Goal: Information Seeking & Learning: Learn about a topic

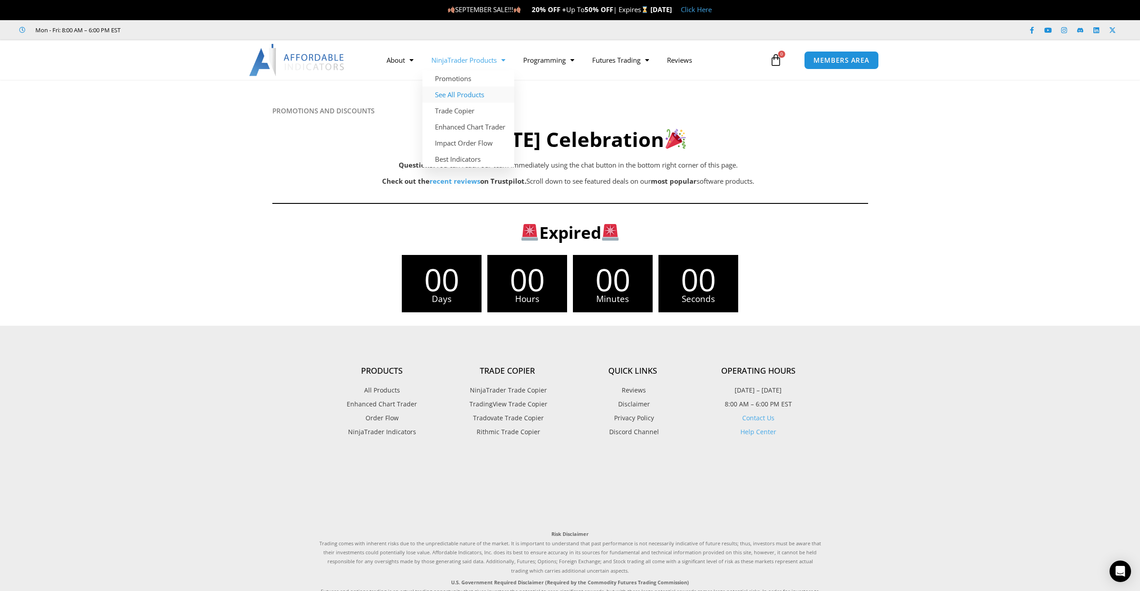
click at [474, 97] on link "See All Products" at bounding box center [468, 94] width 92 height 16
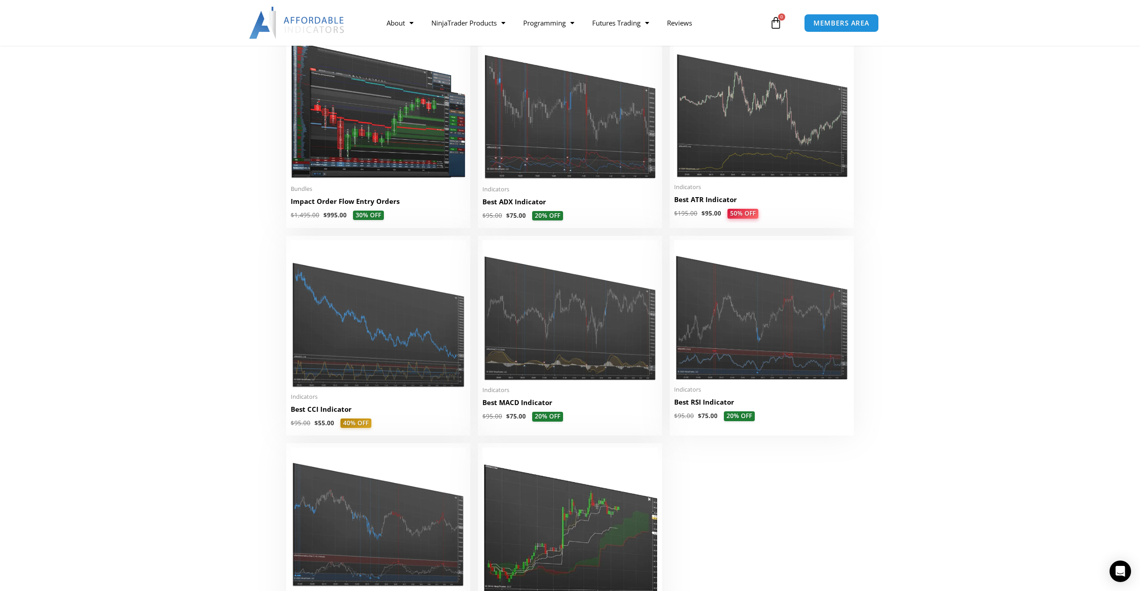
scroll to position [1746, 0]
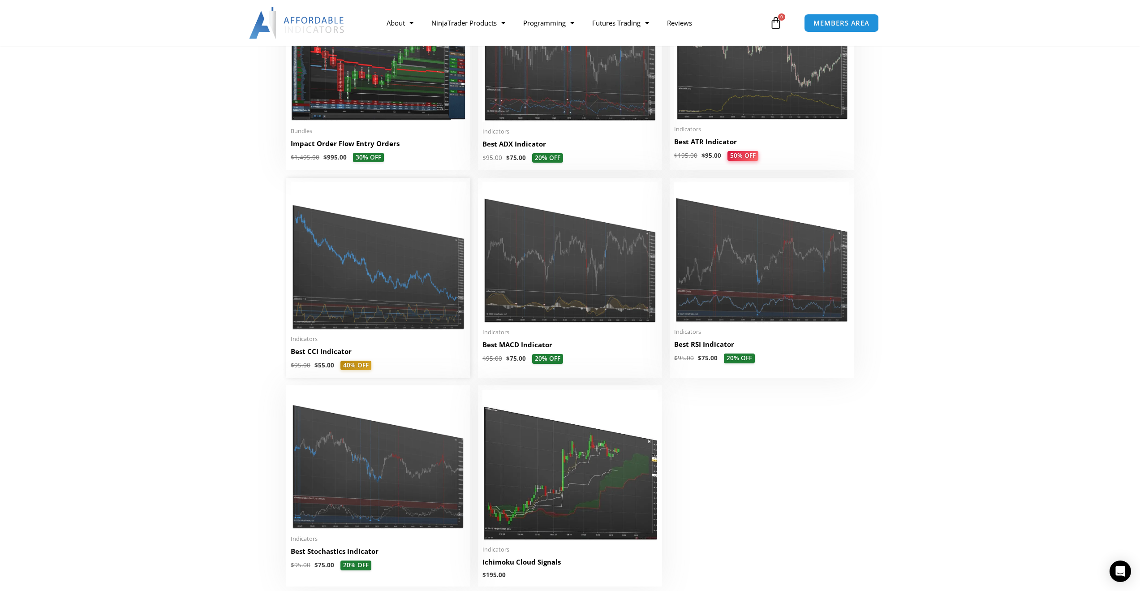
click at [379, 280] on img at bounding box center [378, 255] width 175 height 147
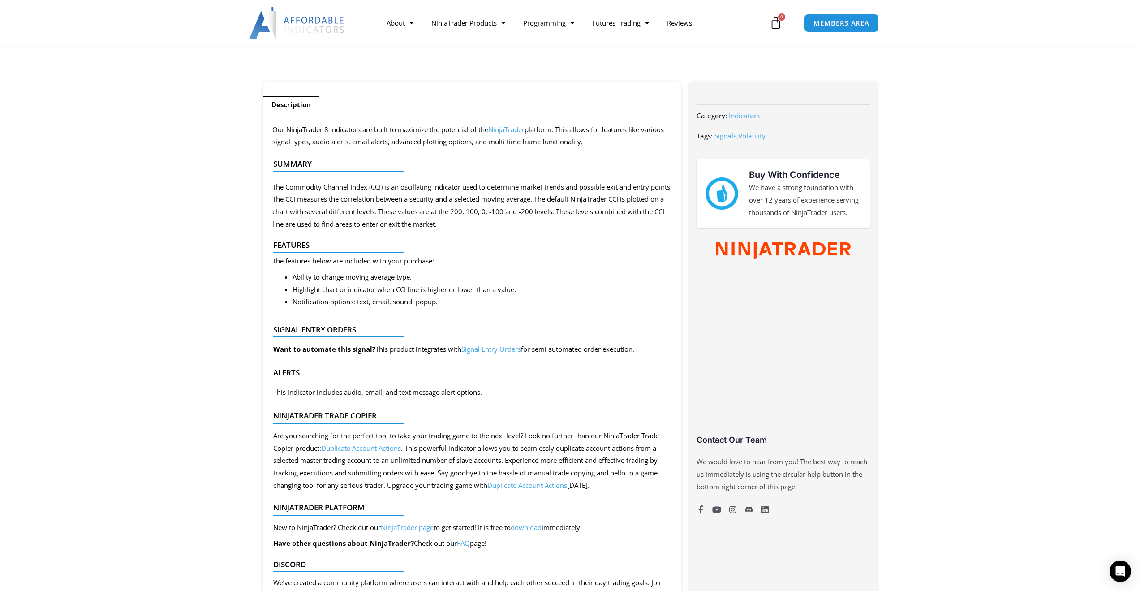
scroll to position [313, 0]
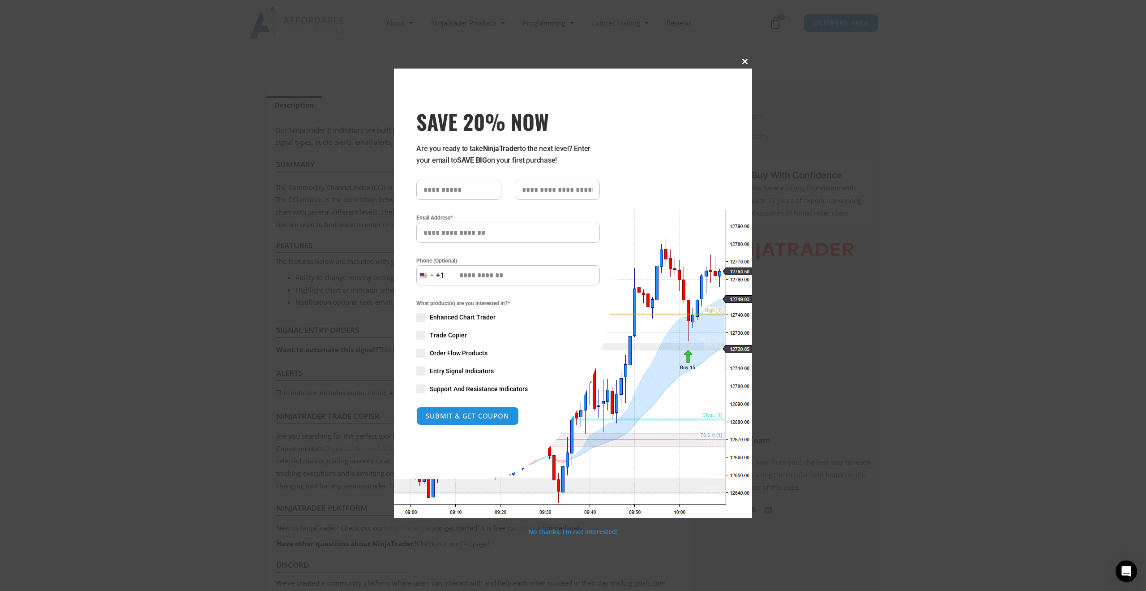
click at [747, 61] on span at bounding box center [745, 61] width 14 height 5
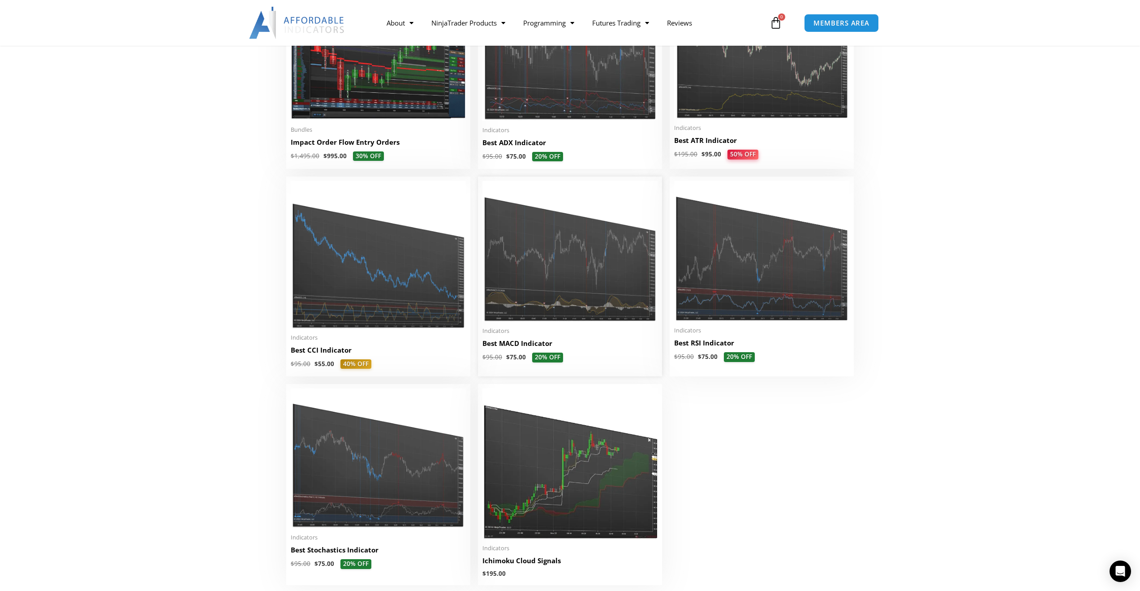
scroll to position [1746, 0]
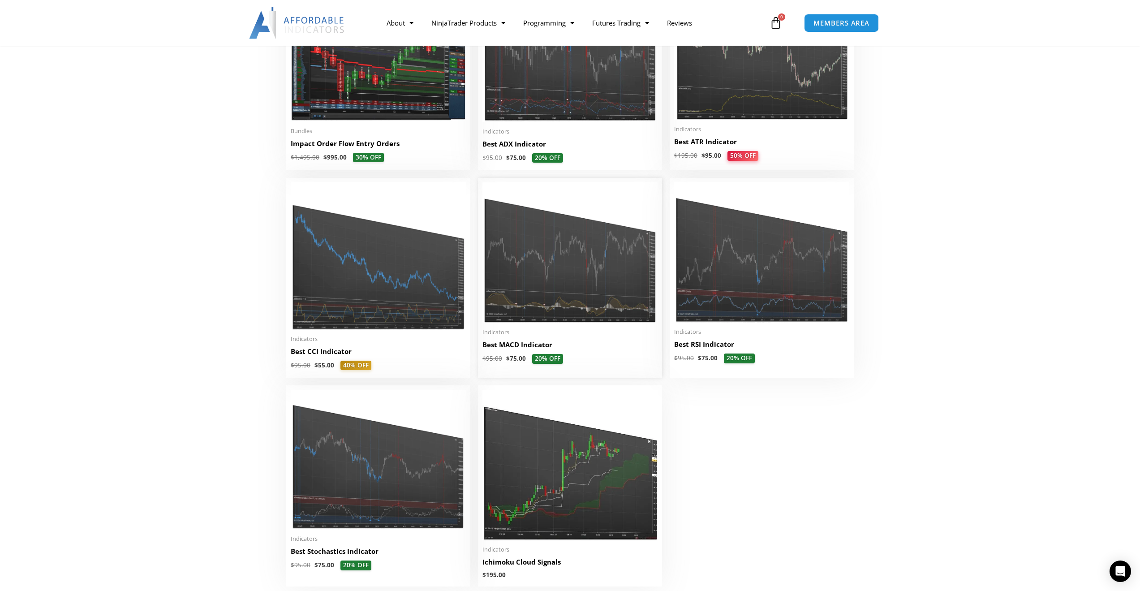
click at [508, 280] on img at bounding box center [569, 252] width 175 height 141
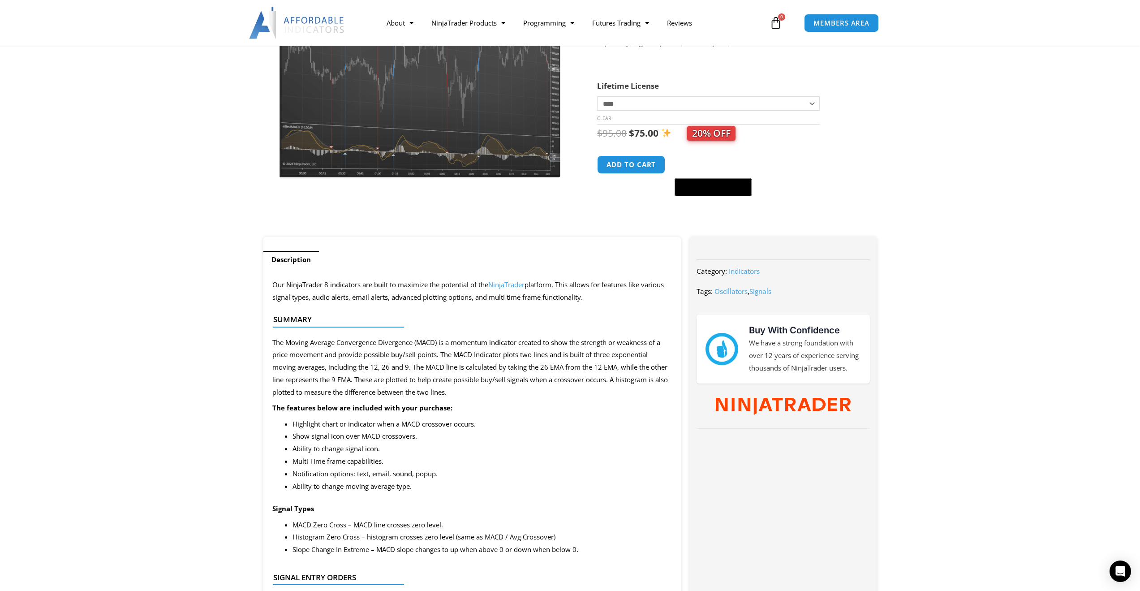
scroll to position [90, 0]
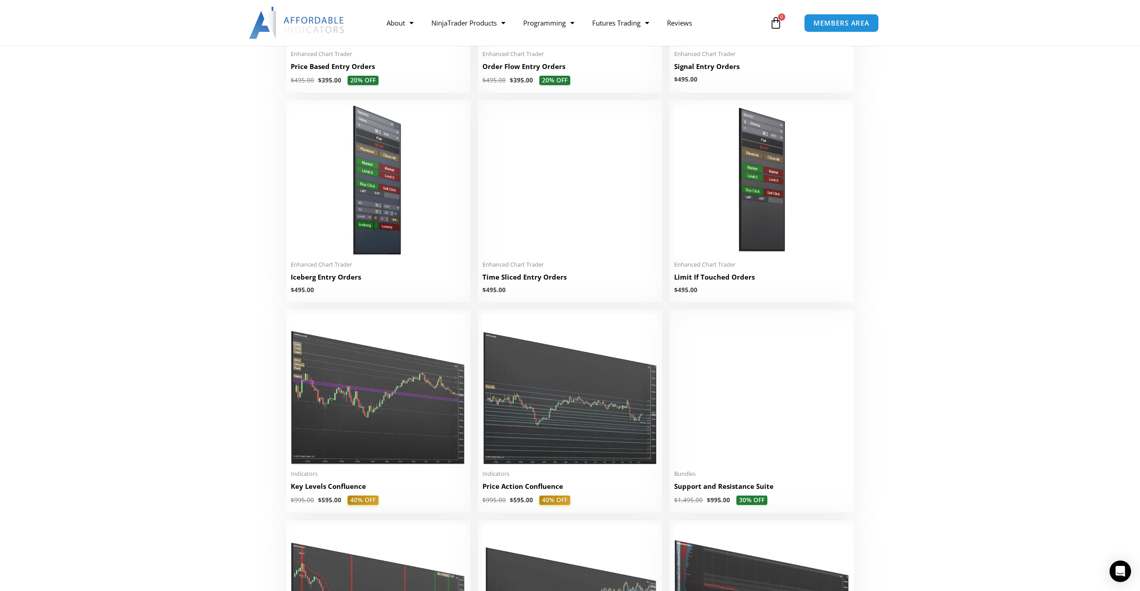
scroll to position [896, 0]
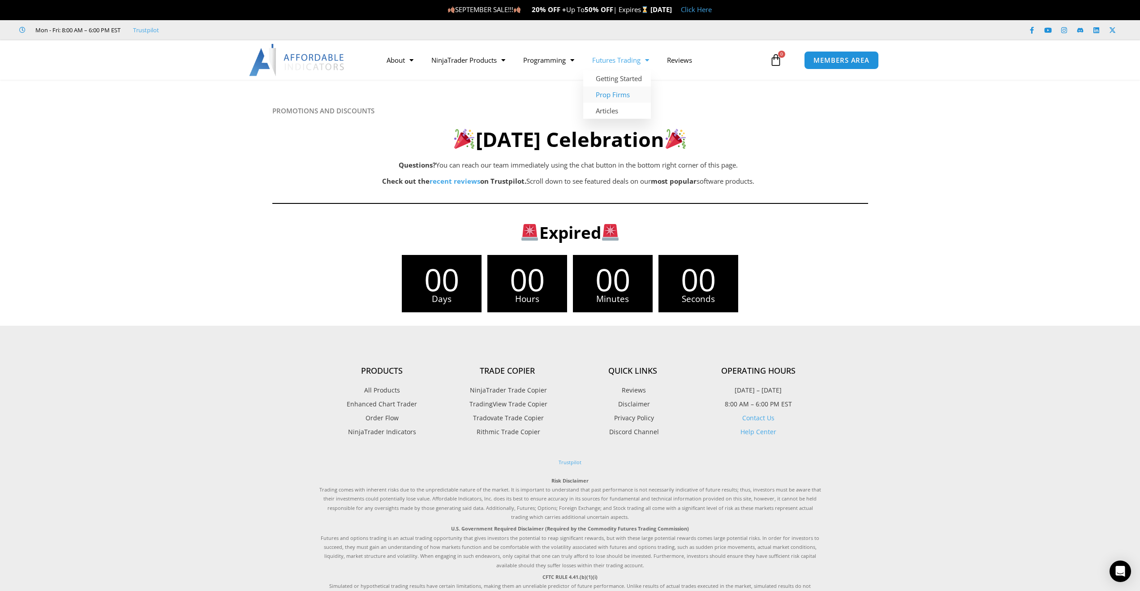
click at [630, 91] on link "Prop Firms" at bounding box center [617, 94] width 68 height 16
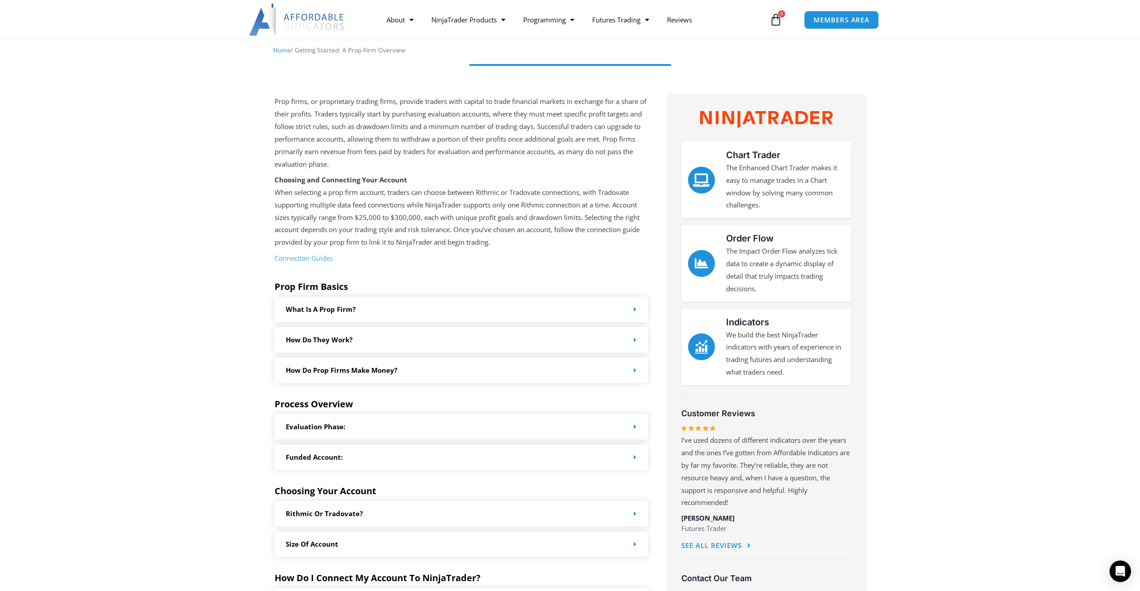
scroll to position [45, 0]
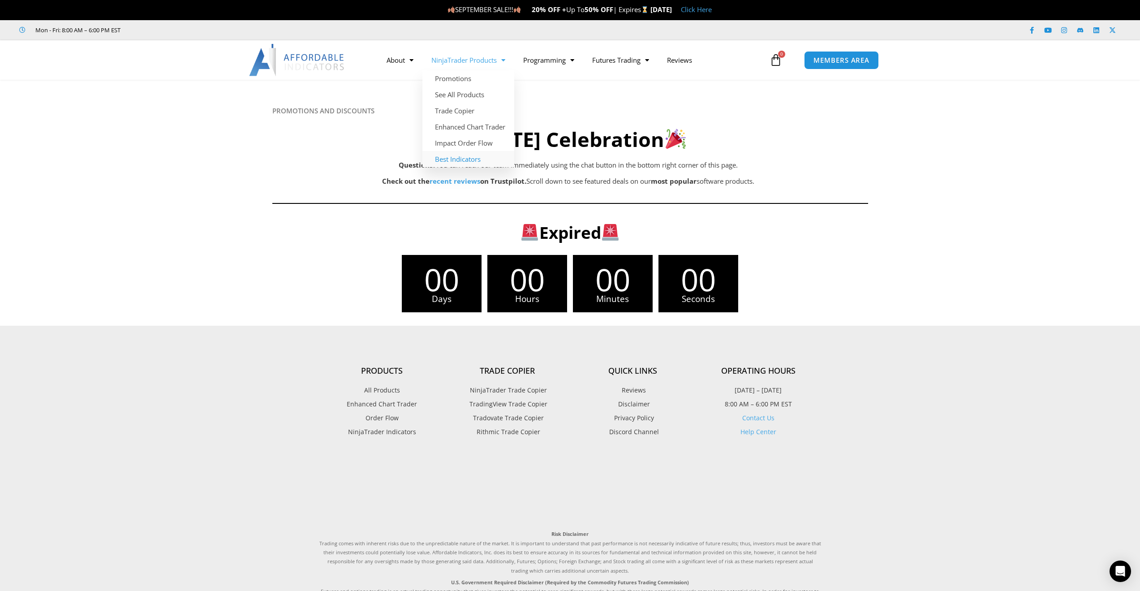
click at [467, 157] on link "Best Indicators" at bounding box center [468, 159] width 92 height 16
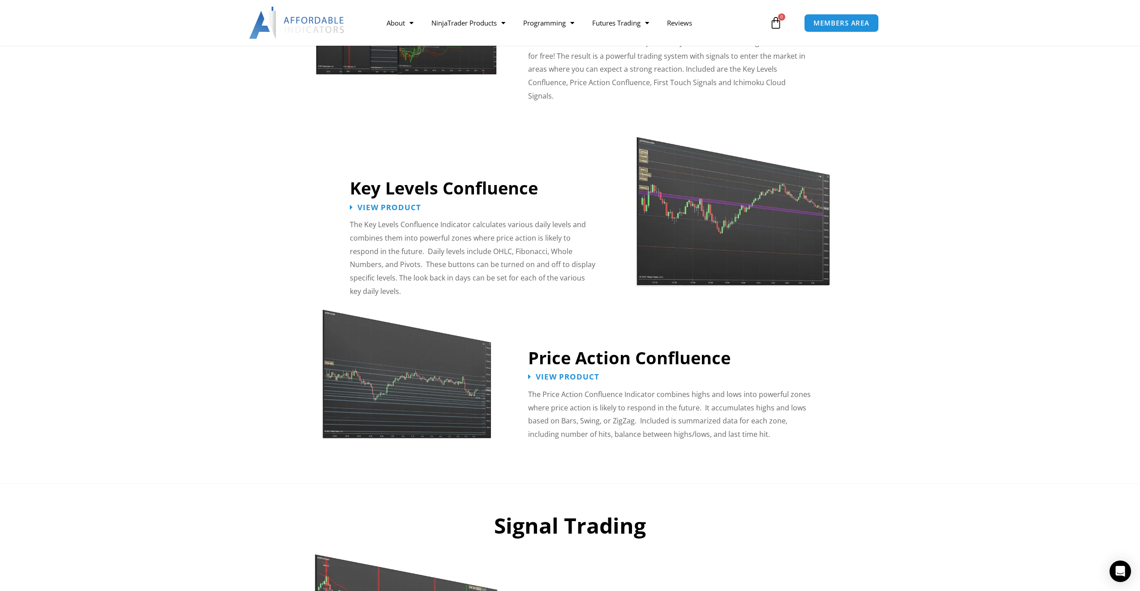
scroll to position [940, 0]
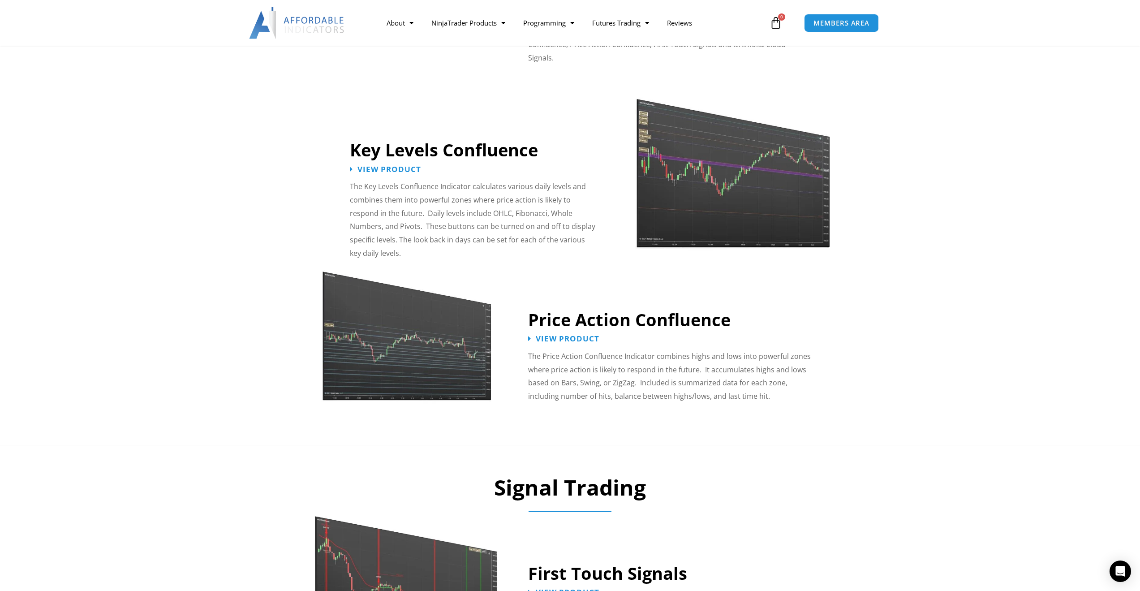
click at [724, 158] on img at bounding box center [732, 167] width 195 height 168
